Goal: Information Seeking & Learning: Learn about a topic

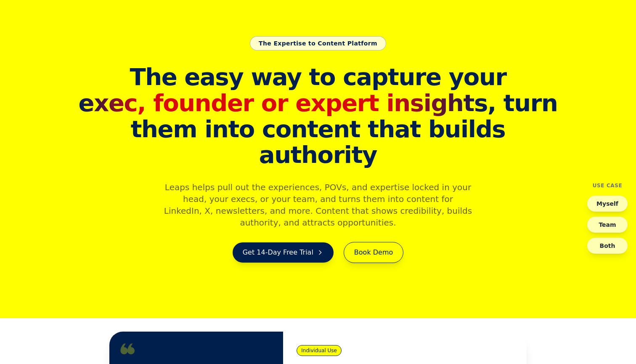
scroll to position [50, 0]
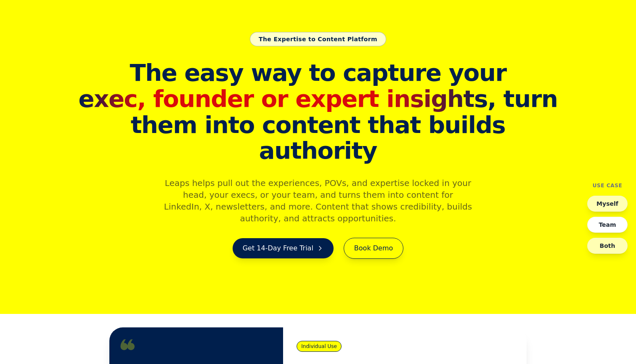
click at [611, 221] on button "Team" at bounding box center [607, 225] width 40 height 16
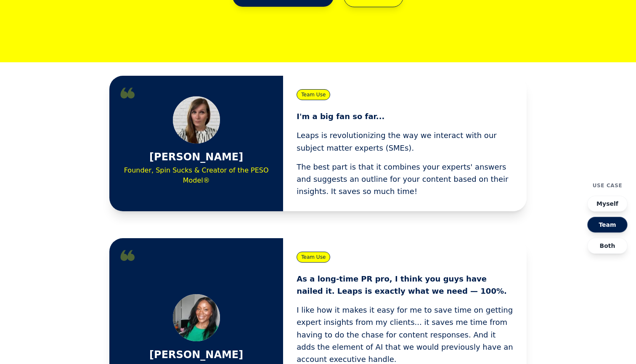
scroll to position [304, 0]
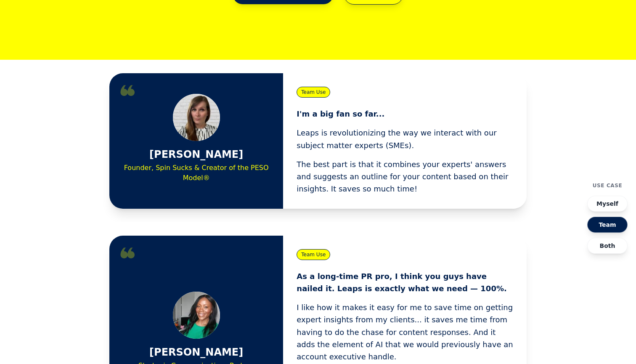
click at [611, 203] on button "Myself" at bounding box center [607, 203] width 40 height 16
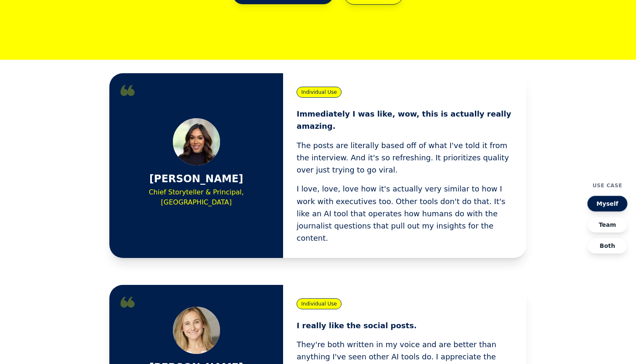
scroll to position [364, 0]
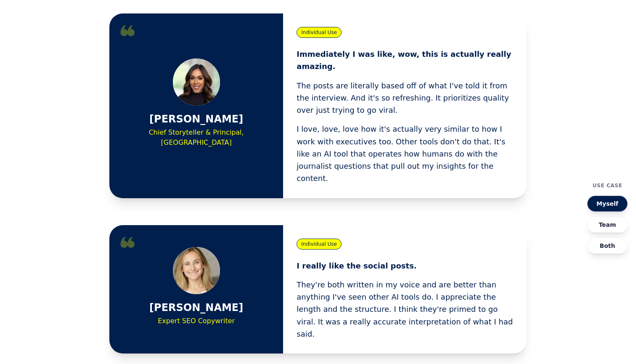
click at [602, 183] on h4 "Use Case" at bounding box center [607, 185] width 30 height 7
click at [605, 224] on button "Team" at bounding box center [607, 225] width 40 height 16
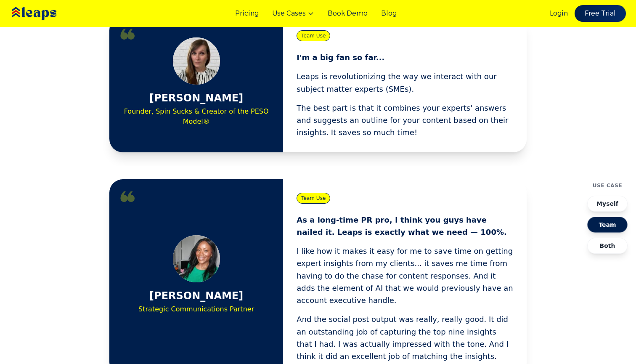
scroll to position [330, 0]
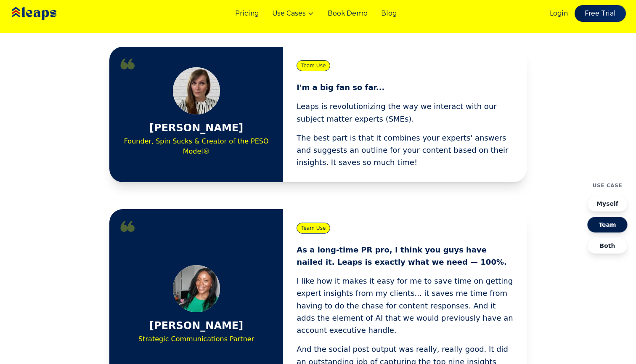
click at [604, 243] on button "Both" at bounding box center [607, 246] width 40 height 16
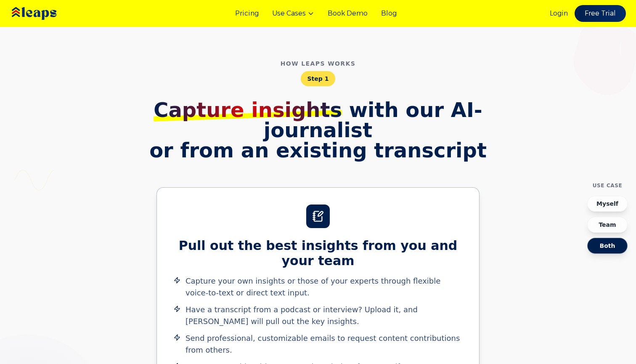
scroll to position [335, 0]
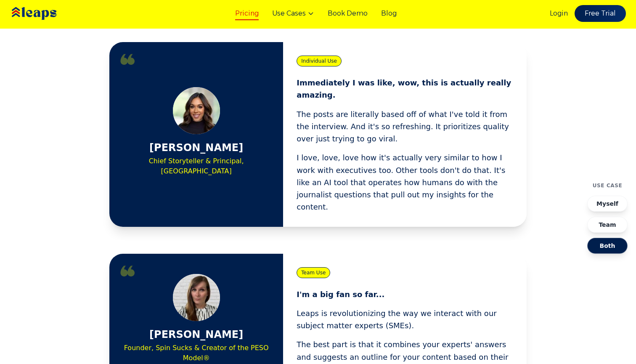
click at [256, 10] on link "Pricing" at bounding box center [247, 13] width 24 height 10
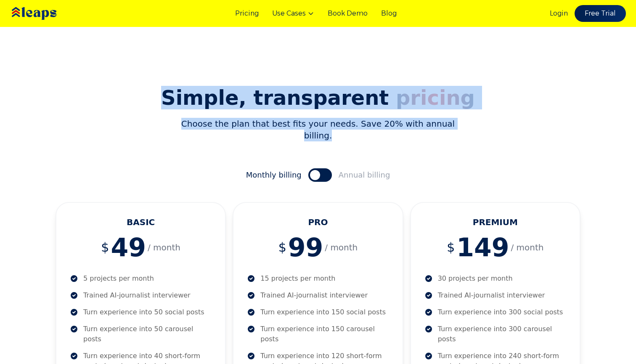
drag, startPoint x: 453, startPoint y: 127, endPoint x: 194, endPoint y: 93, distance: 261.1
click at [194, 93] on div "Simple, transparent pricing Choose the plan that best fits your needs. Save 20%…" at bounding box center [317, 114] width 525 height 54
click at [46, 18] on img at bounding box center [45, 14] width 75 height 26
